Goal: Check status

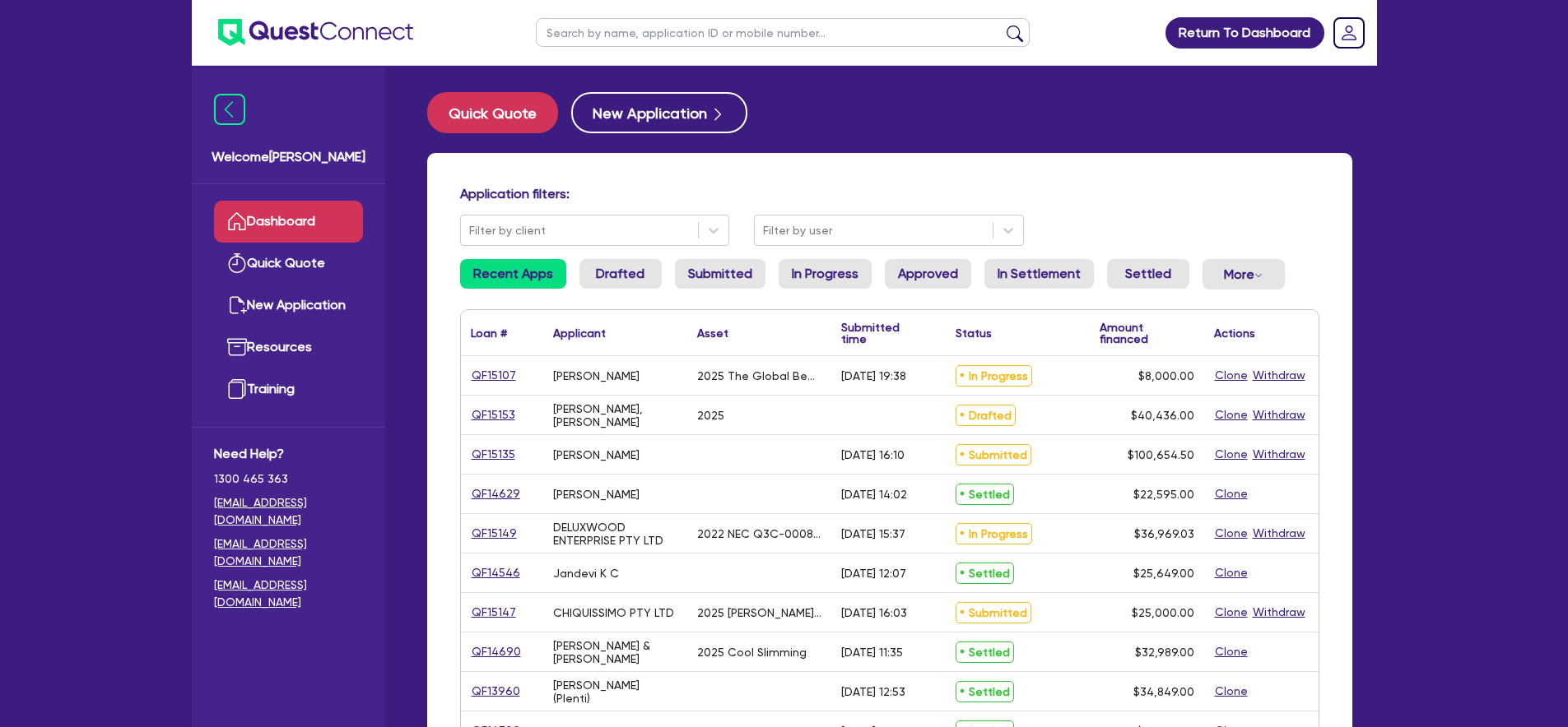
click at [750, 12] on ul at bounding box center [783, 32] width 526 height 65
click at [750, 31] on input "text" at bounding box center [782, 32] width 494 height 29
paste input "QF15134"
type input "QF15134"
click at [1001, 25] on button "submit" at bounding box center [1014, 36] width 26 height 23
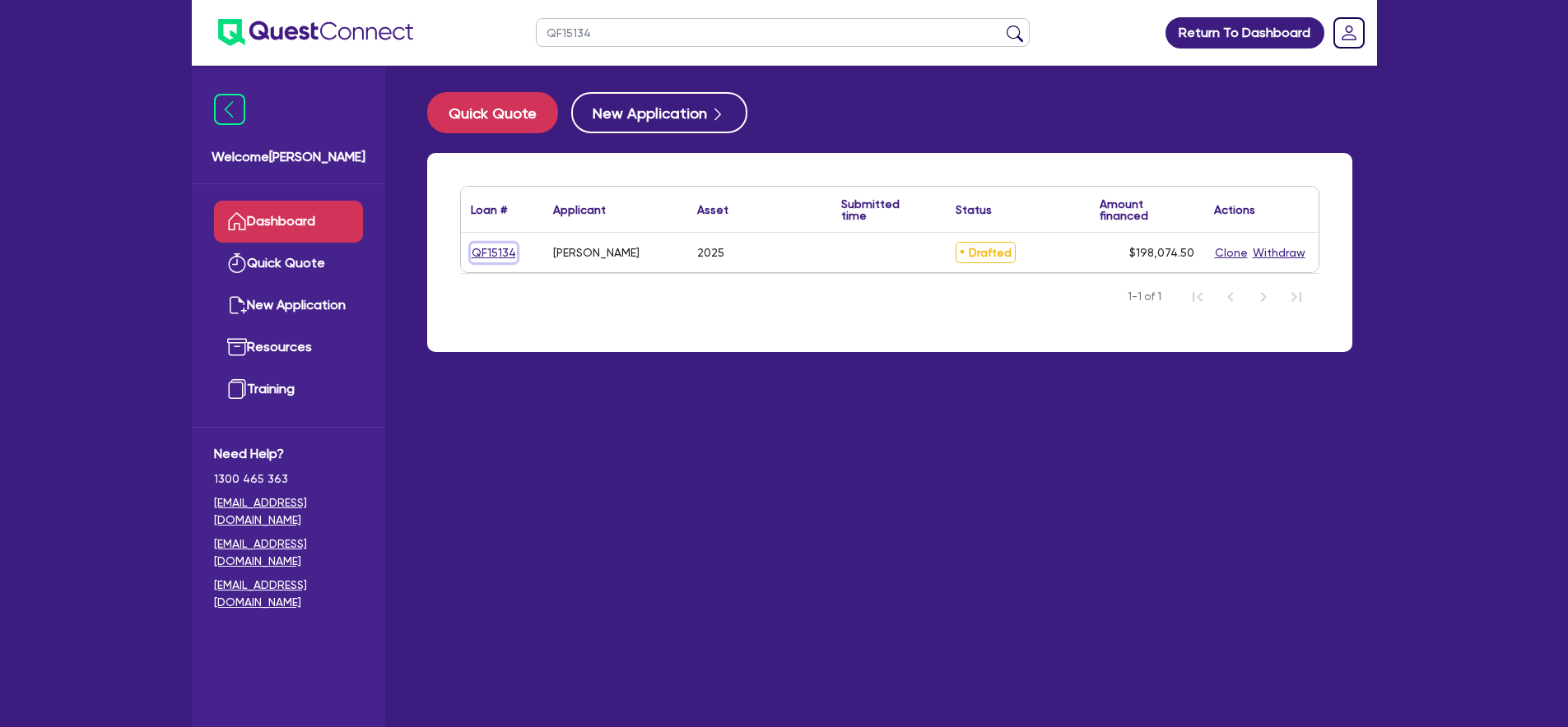
click at [486, 249] on link "QF15134" at bounding box center [494, 252] width 46 height 19
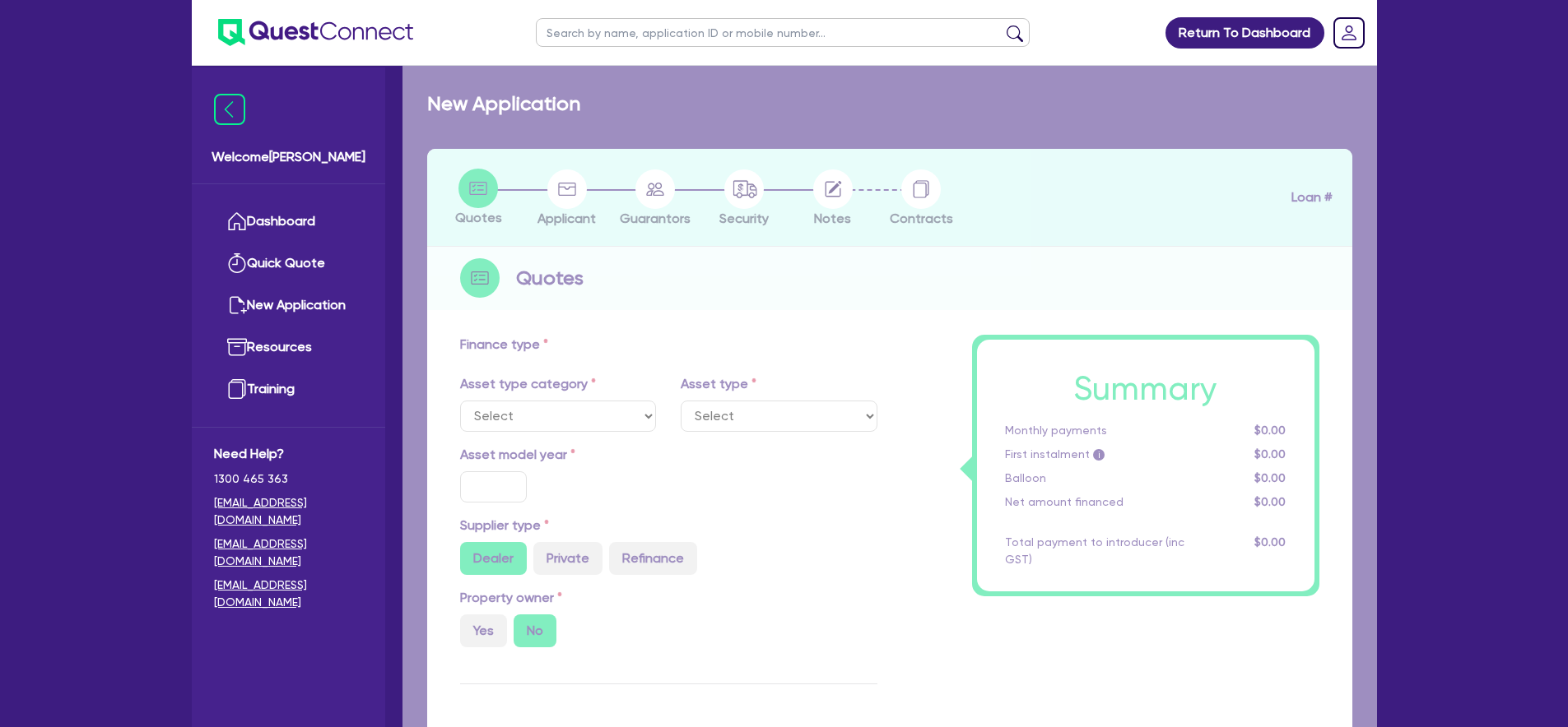
select select "CARS_AND_LIGHT_TRUCKS"
type input "2025"
radio input "true"
type input "220,000"
type input "25,000"
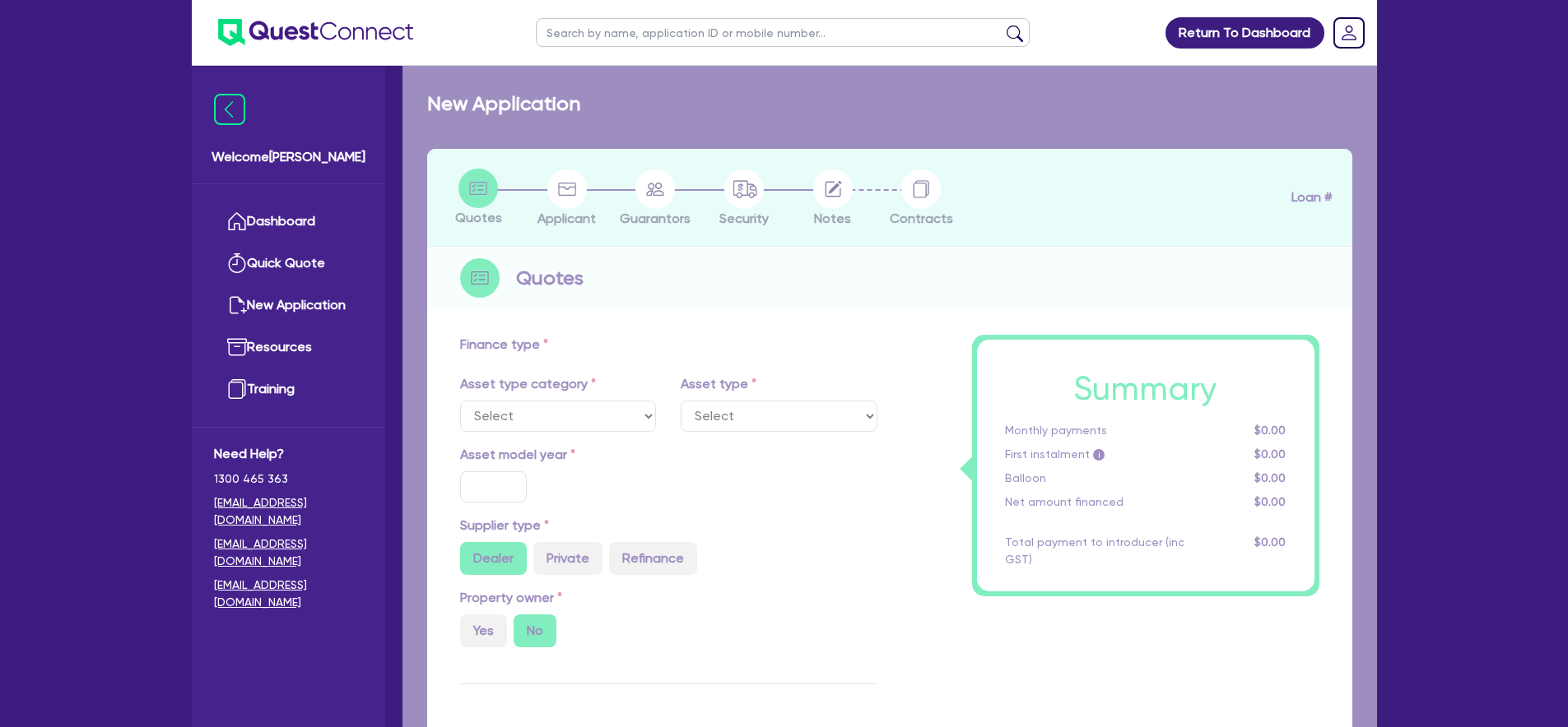
type input "8.99"
type input "2,200"
select select "PASSENGER_VEHICLES"
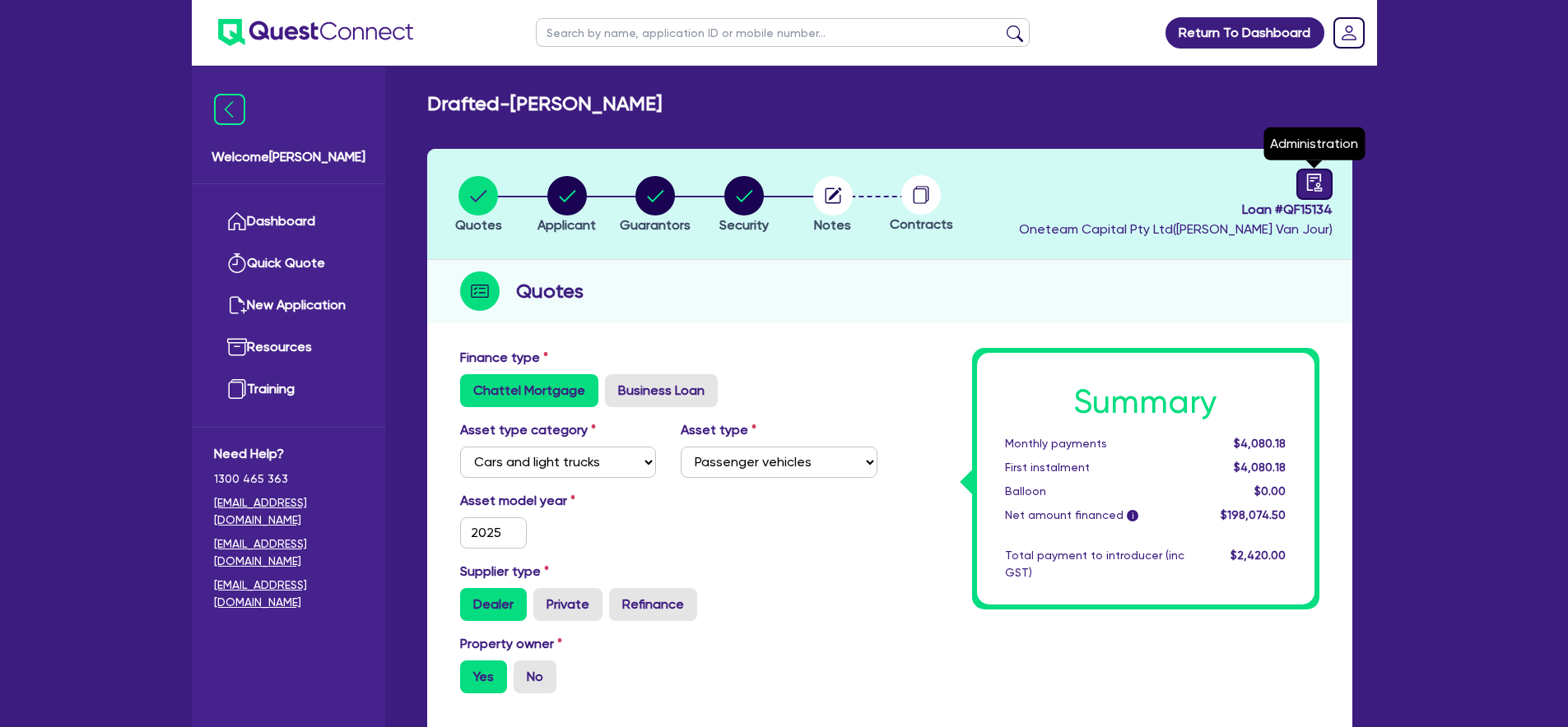
click at [1321, 191] on icon "audit" at bounding box center [1313, 182] width 15 height 17
select select "DRAFTED_NEW"
select select "Other"
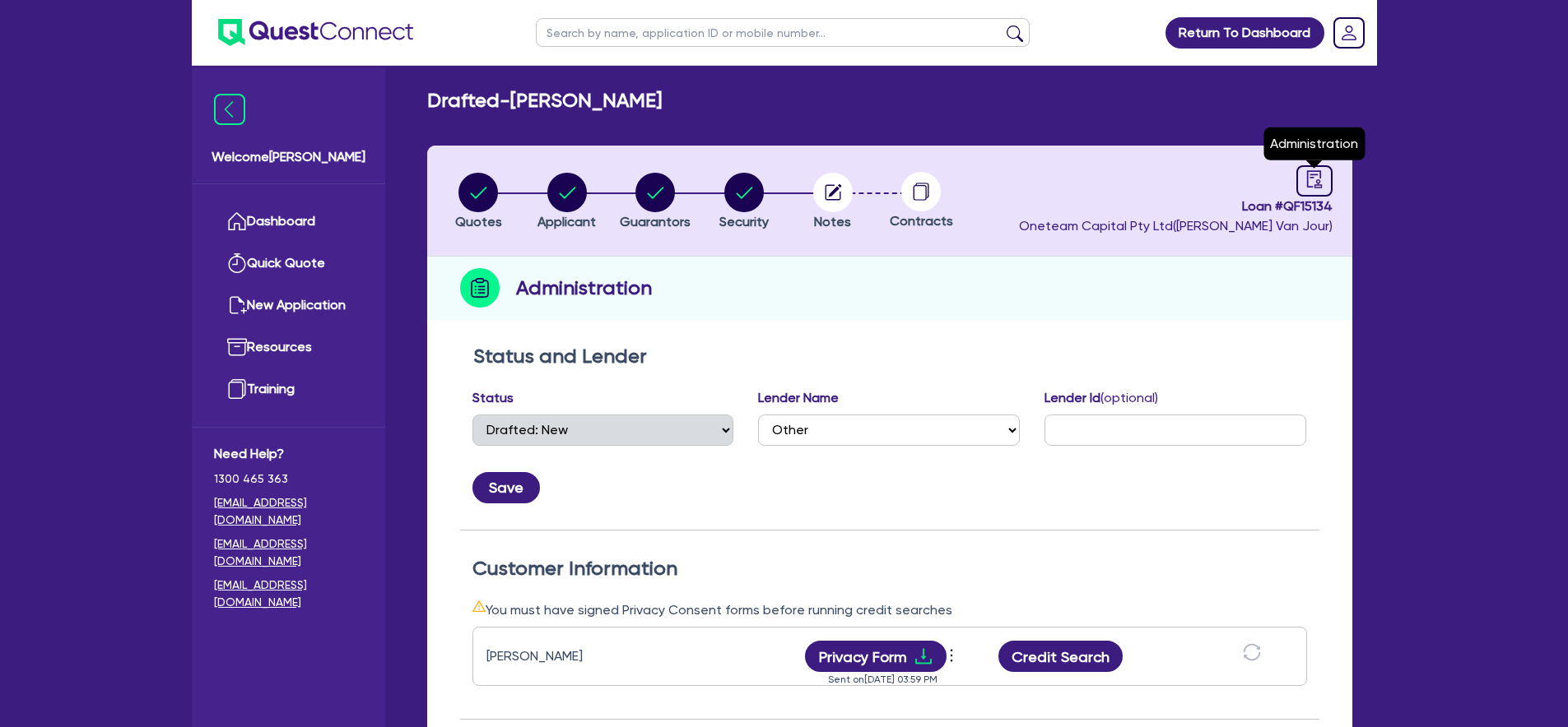
scroll to position [465, 0]
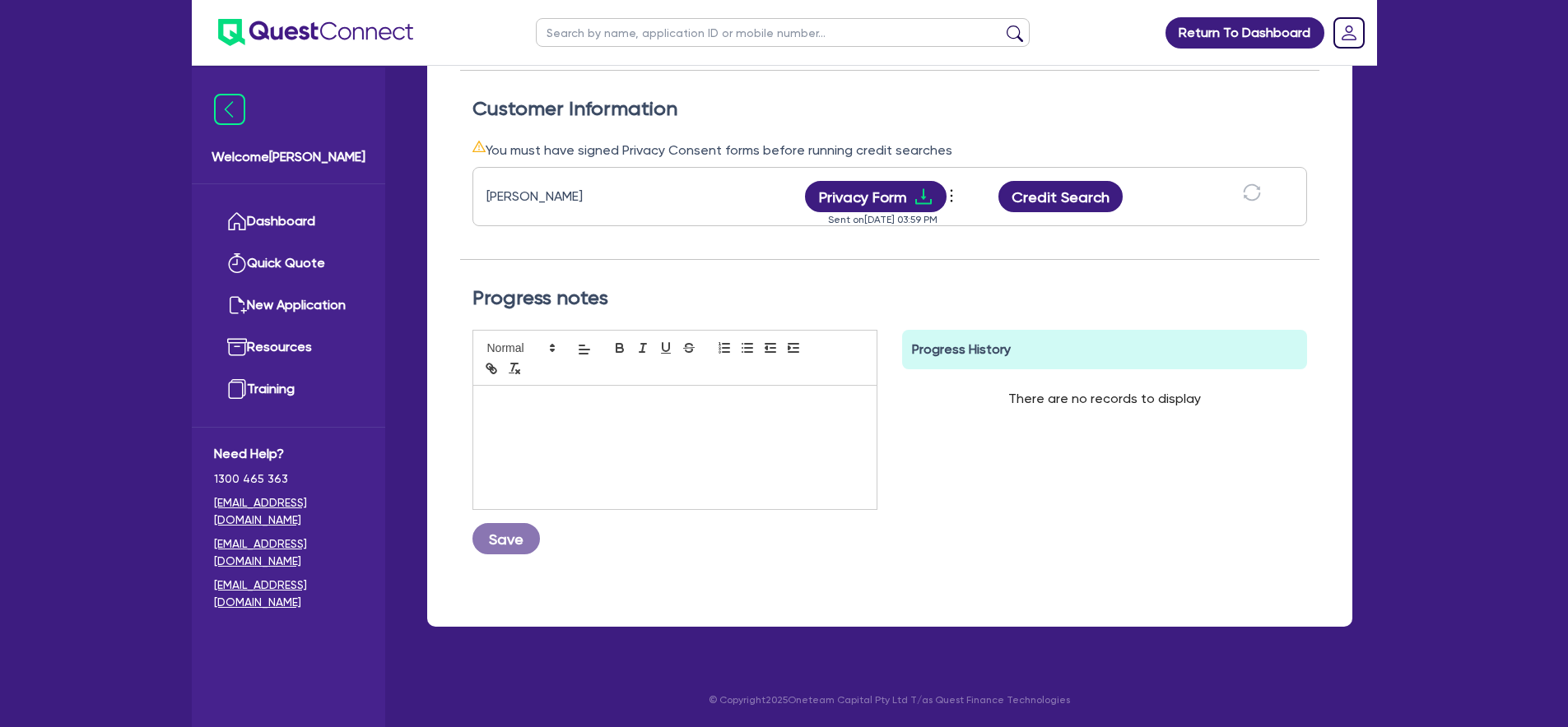
click at [1421, 251] on div "Return To Dashboard Edit Profile Logout Welcome [PERSON_NAME] Quick Quote New A…" at bounding box center [784, 132] width 1568 height 1190
